Goal: Task Accomplishment & Management: Use online tool/utility

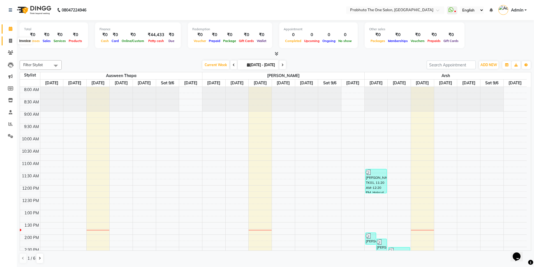
click at [8, 41] on span at bounding box center [11, 41] width 10 height 6
select select "service"
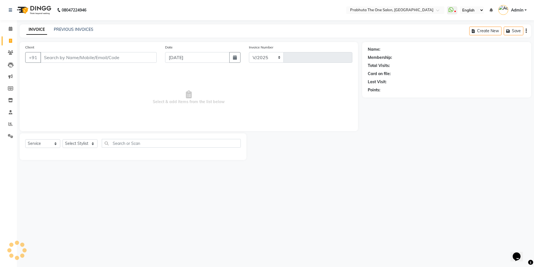
select select "5326"
type input "1176"
click at [72, 29] on link "PREVIOUS INVOICES" at bounding box center [74, 29] width 40 height 5
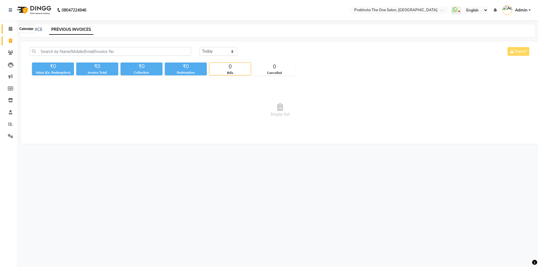
click at [13, 28] on span at bounding box center [11, 29] width 10 height 6
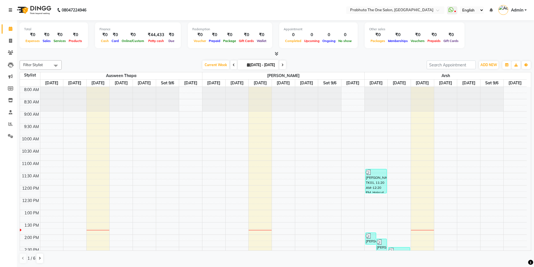
click at [11, 12] on icon at bounding box center [10, 10] width 3 height 4
